Goal: Answer question/provide support

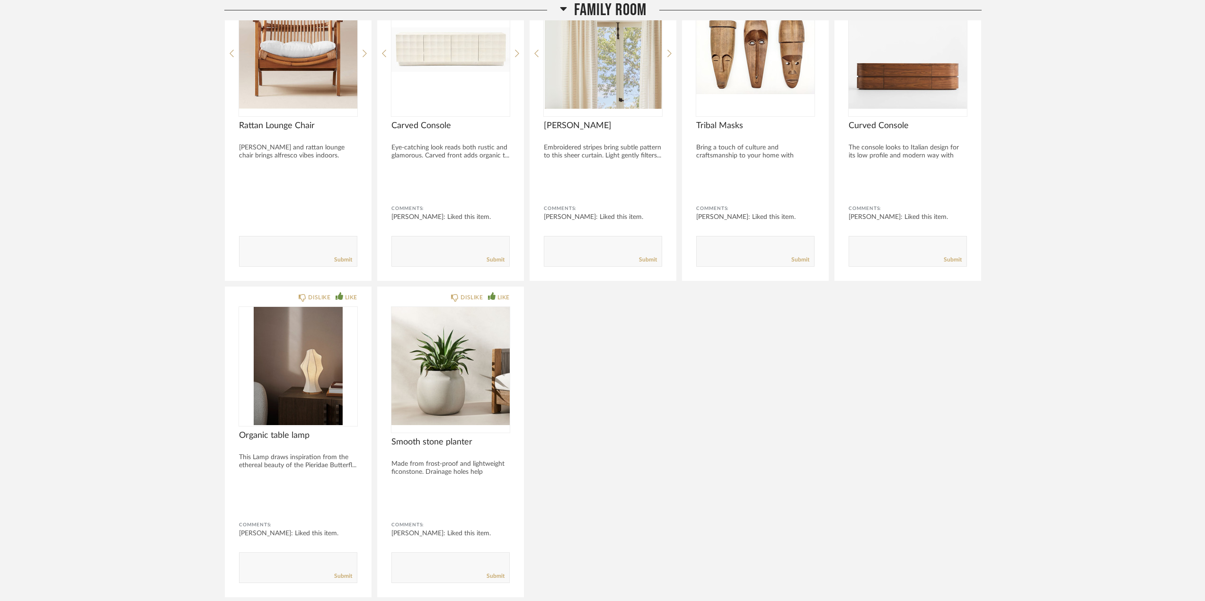
scroll to position [1207, 0]
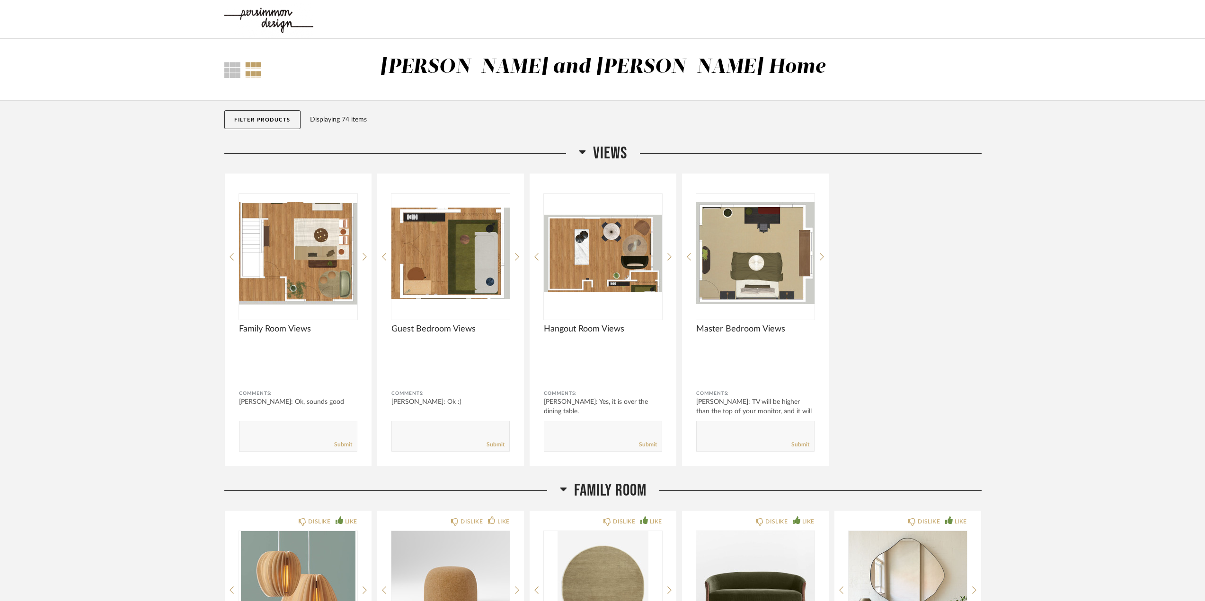
click at [252, 68] on div at bounding box center [253, 70] width 17 height 16
click at [281, 117] on button "Filter Products" at bounding box center [262, 119] width 76 height 19
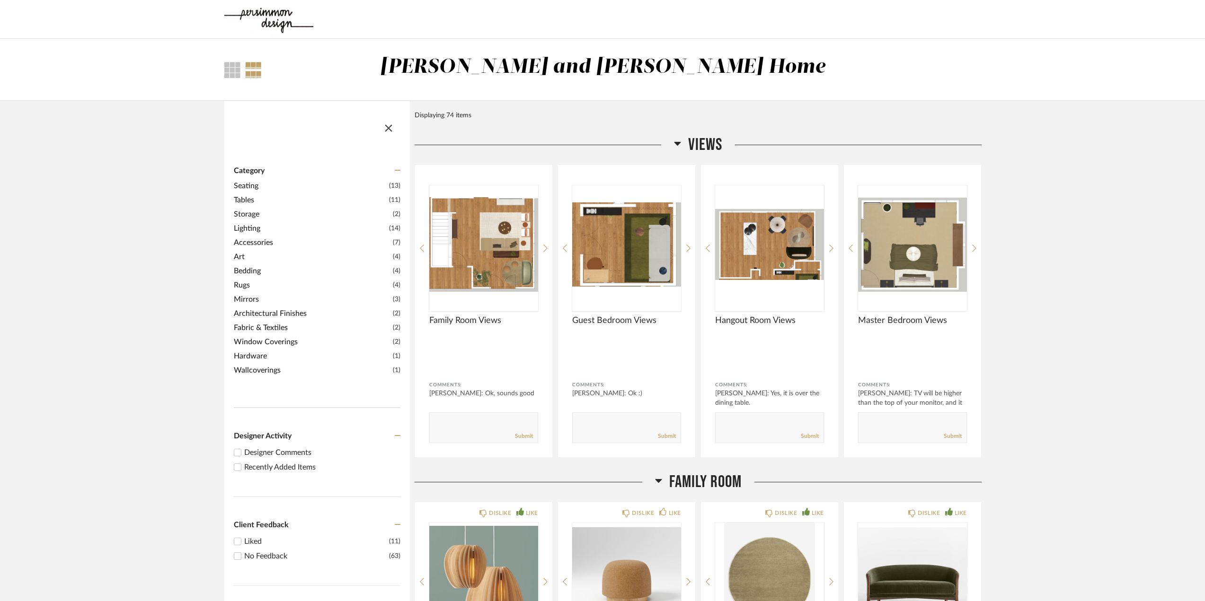
click at [237, 452] on input "Designer Comments" at bounding box center [237, 452] width 11 height 11
checkbox input "true"
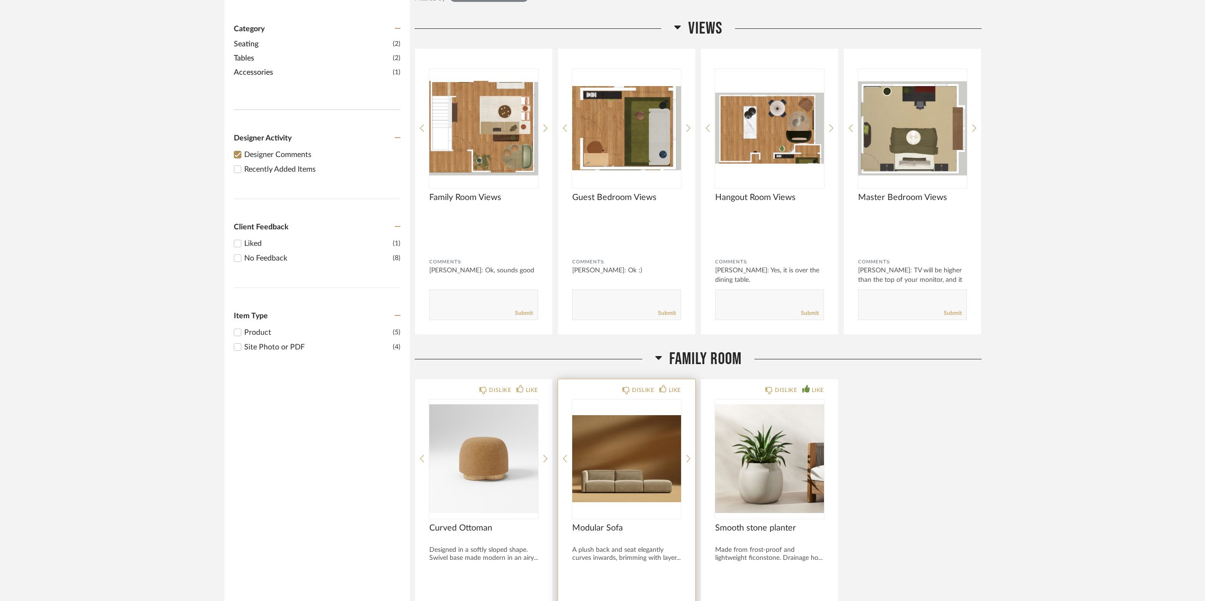
scroll to position [331, 0]
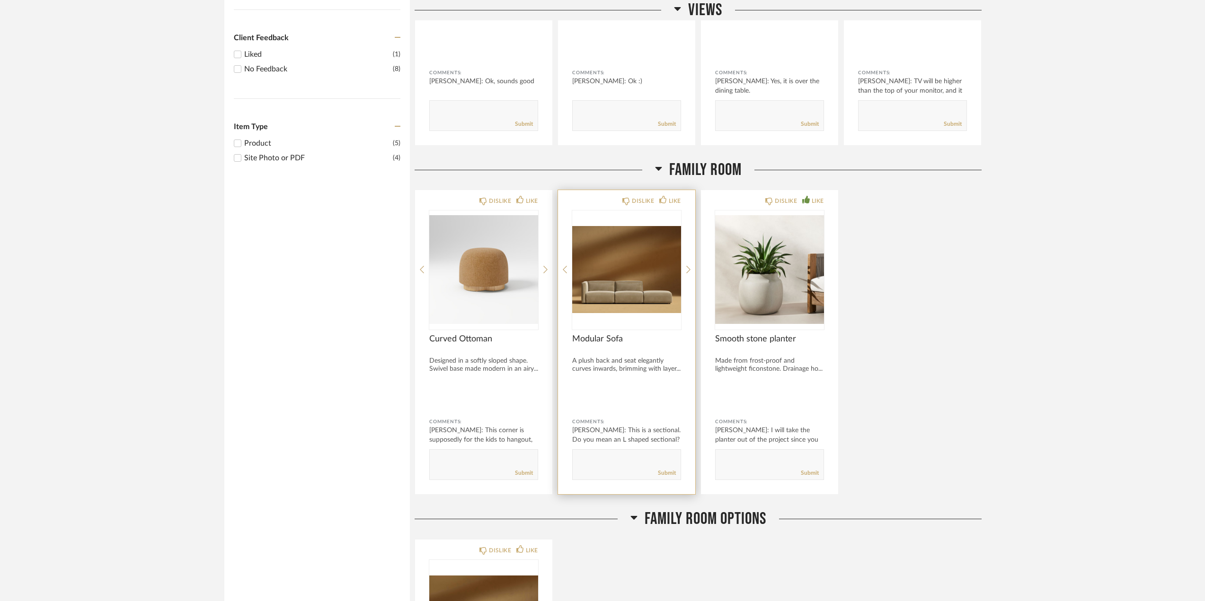
click at [604, 465] on textarea at bounding box center [627, 460] width 108 height 13
type textarea "yes, an L shaped sectional, or two rectangular sofas."
click at [670, 472] on link "Submit" at bounding box center [667, 473] width 18 height 8
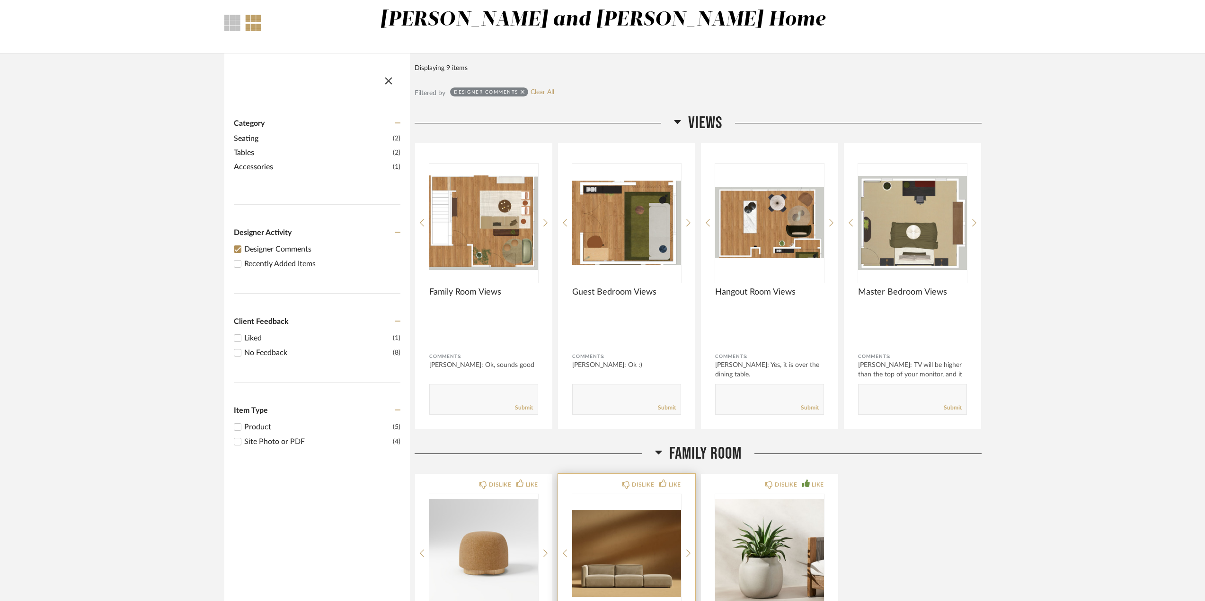
scroll to position [0, 0]
